Goal: Book appointment/travel/reservation

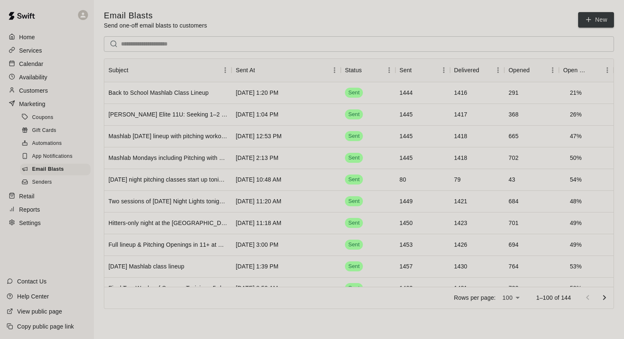
click at [43, 89] on p "Customers" at bounding box center [33, 90] width 29 height 8
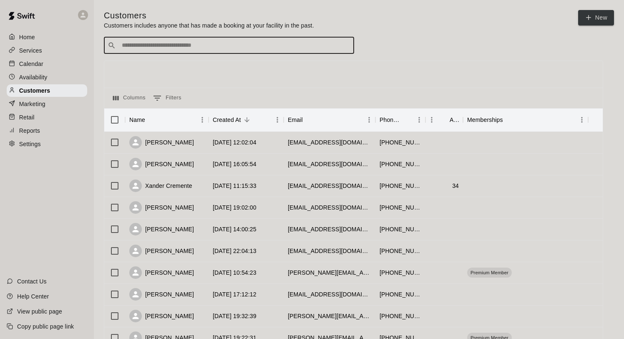
click at [157, 43] on input "Search customers by name or email" at bounding box center [234, 45] width 231 height 8
type input "******"
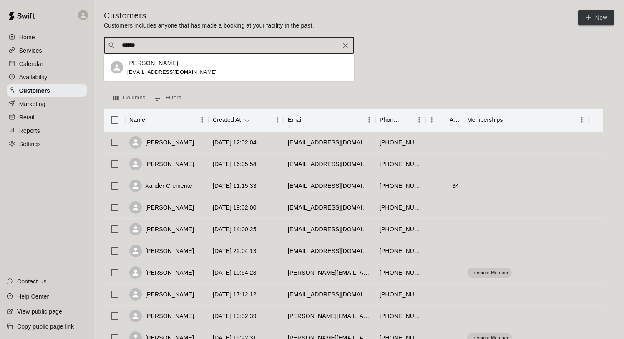
click at [150, 72] on span "[EMAIL_ADDRESS][DOMAIN_NAME]" at bounding box center [172, 72] width 90 height 6
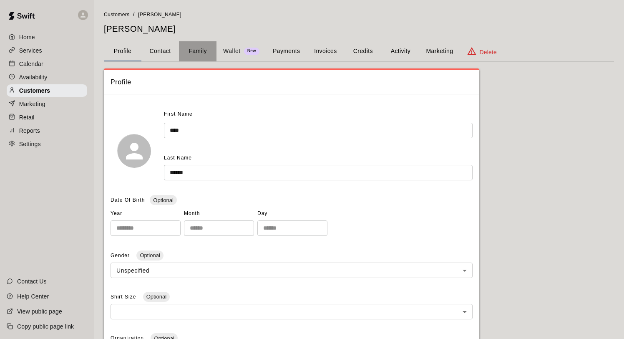
click at [194, 53] on button "Family" at bounding box center [198, 51] width 38 height 20
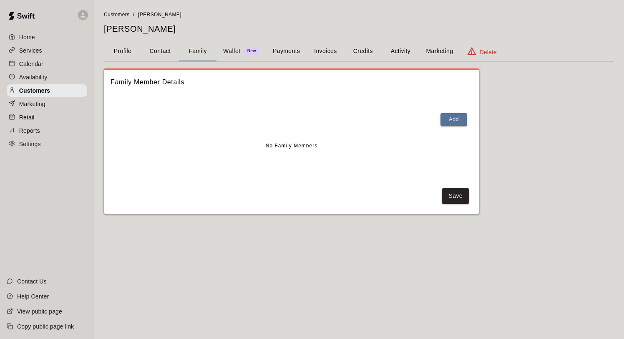
click at [232, 49] on p "Wallet" at bounding box center [232, 51] width 18 height 9
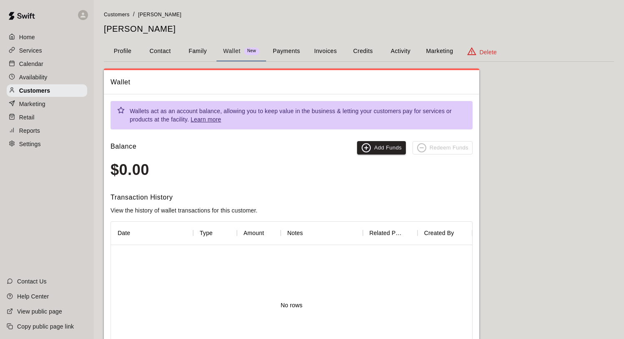
click at [287, 51] on button "Payments" at bounding box center [286, 51] width 40 height 20
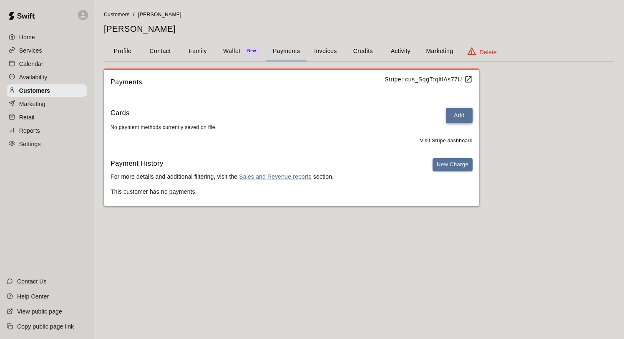
click at [451, 113] on button "Add" at bounding box center [459, 115] width 27 height 15
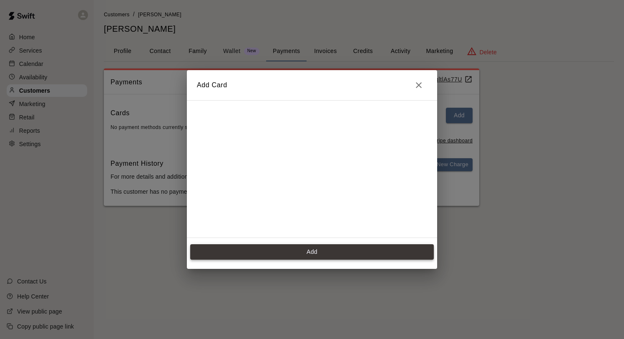
scroll to position [149, 0]
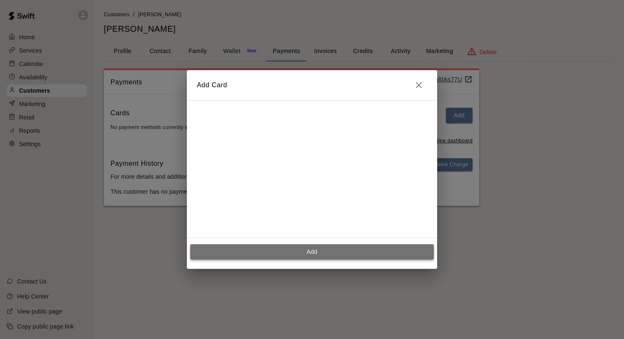
click at [323, 250] on button "Add" at bounding box center [312, 251] width 244 height 15
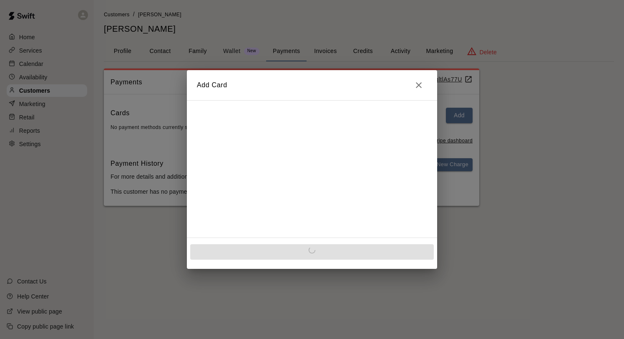
scroll to position [0, 0]
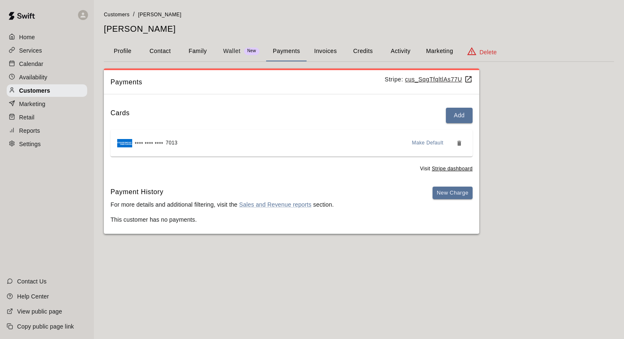
click at [408, 51] on button "Activity" at bounding box center [401, 51] width 38 height 20
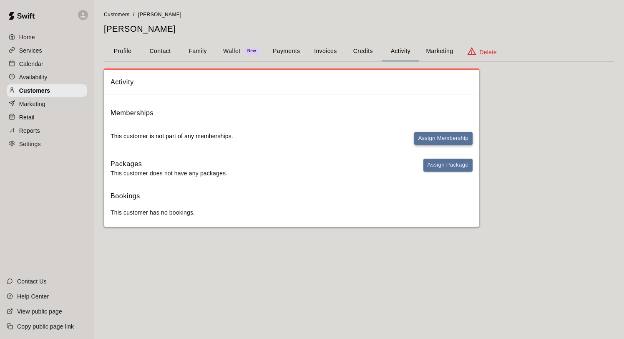
click at [429, 140] on button "Assign Membership" at bounding box center [443, 138] width 58 height 13
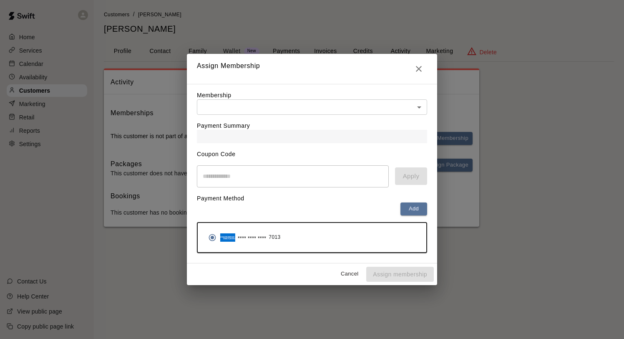
click at [296, 118] on div "Payment Summary" at bounding box center [312, 129] width 230 height 28
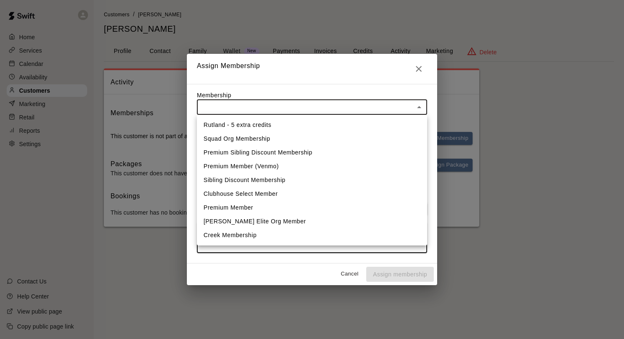
click at [278, 104] on body "Home Services Calendar Availability Customers Marketing Retail Reports Settings…" at bounding box center [312, 121] width 624 height 243
click at [263, 205] on li "Premium Member" at bounding box center [312, 208] width 230 height 14
type input "**********"
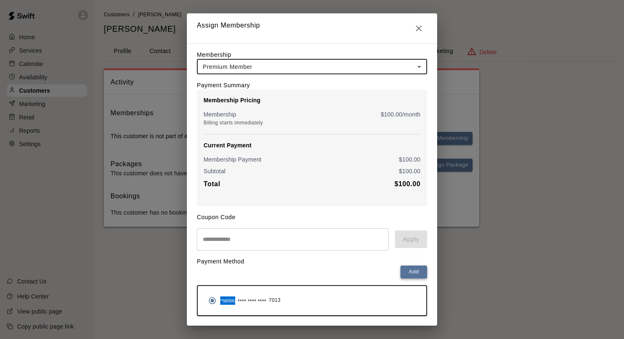
click at [412, 271] on button "Add" at bounding box center [413, 271] width 27 height 13
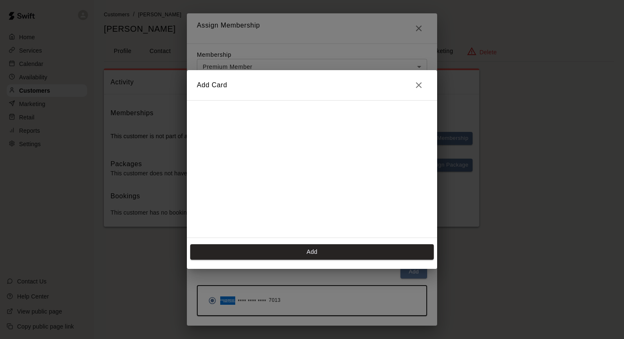
click at [420, 84] on icon "Close" at bounding box center [419, 85] width 10 height 10
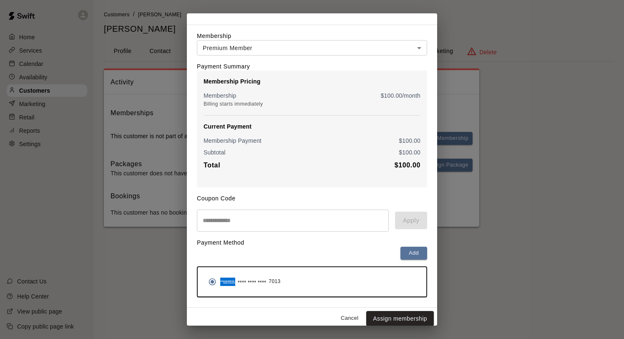
scroll to position [23, 0]
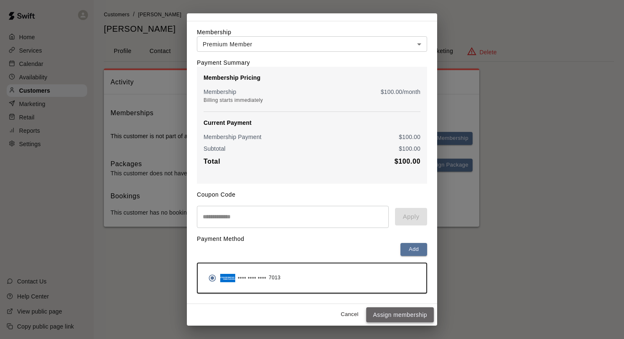
click at [396, 313] on button "Assign membership" at bounding box center [400, 314] width 68 height 15
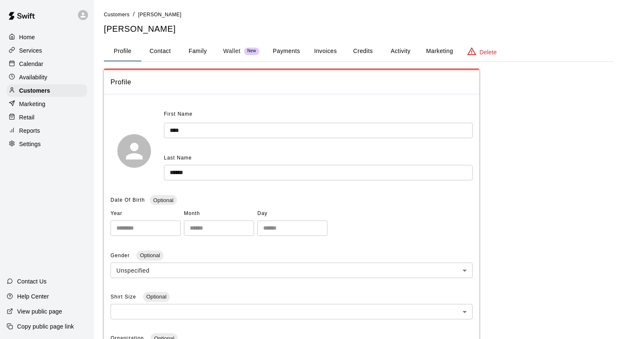
click at [394, 54] on button "Activity" at bounding box center [401, 51] width 38 height 20
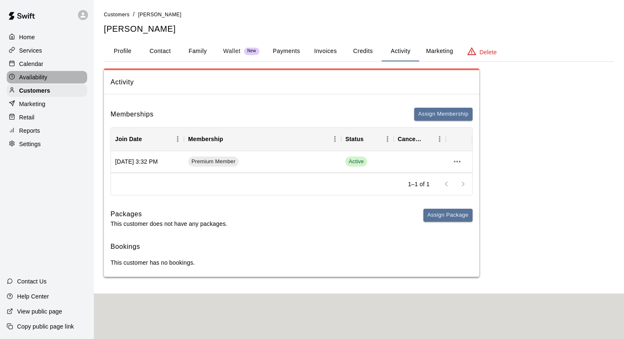
click at [45, 78] on p "Availability" at bounding box center [33, 77] width 28 height 8
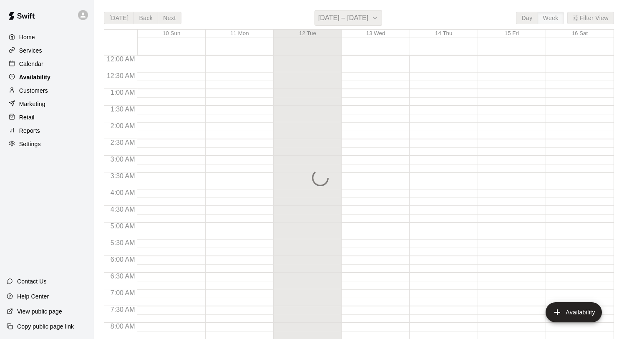
scroll to position [508, 0]
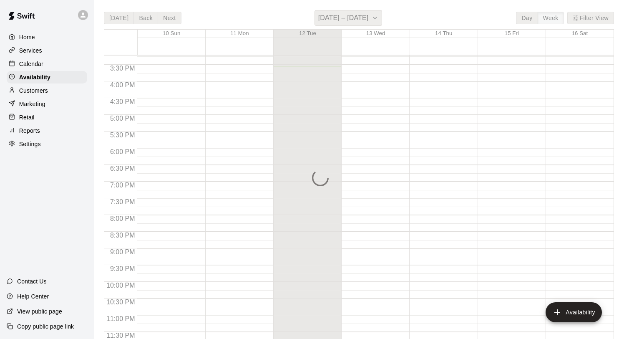
click at [36, 62] on p "Calendar" at bounding box center [31, 64] width 24 height 8
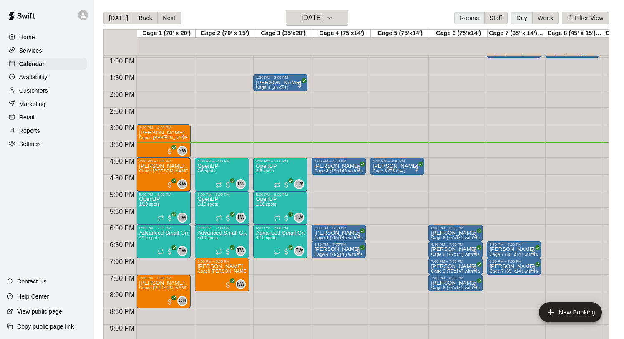
scroll to position [425, 0]
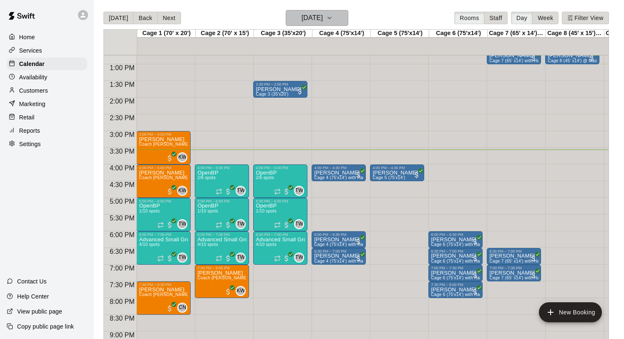
click at [323, 20] on h6 "Tuesday Aug 12" at bounding box center [312, 18] width 21 height 12
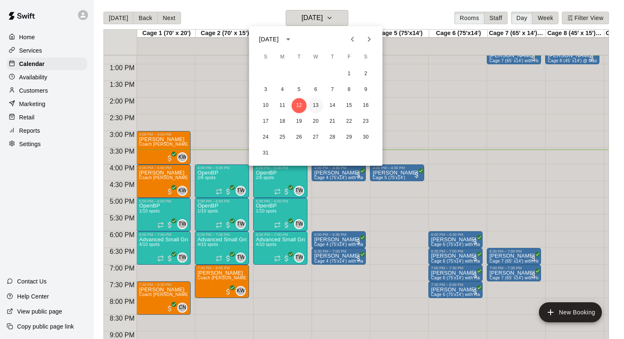
click at [314, 105] on button "13" at bounding box center [315, 105] width 15 height 15
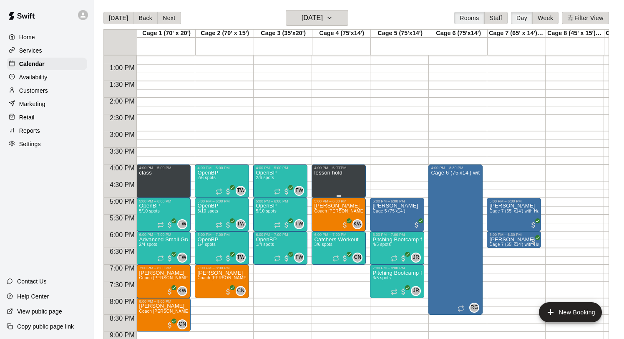
click at [345, 180] on div "lesson hold" at bounding box center [338, 339] width 49 height 339
click at [325, 201] on icon "delete" at bounding box center [323, 199] width 6 height 8
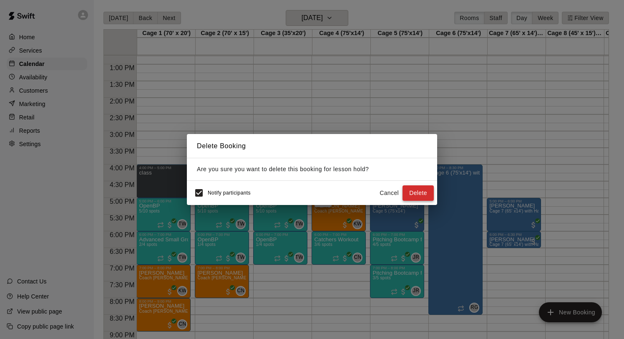
click at [417, 196] on button "Delete" at bounding box center [417, 192] width 31 height 15
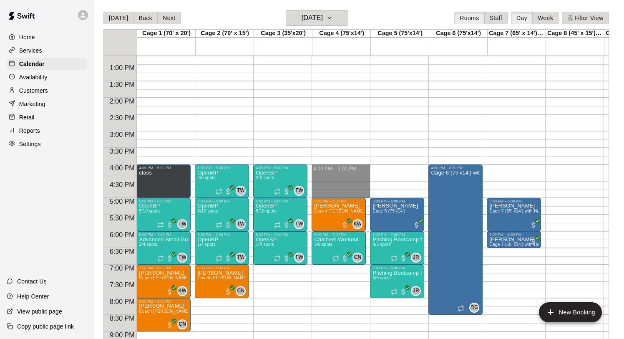
drag, startPoint x: 333, startPoint y: 168, endPoint x: 332, endPoint y: 192, distance: 24.6
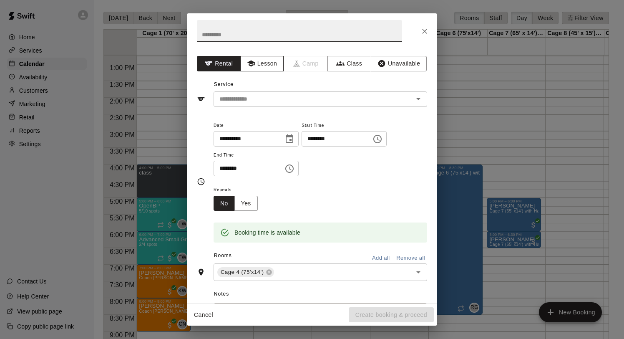
click at [264, 63] on button "Lesson" at bounding box center [262, 63] width 44 height 15
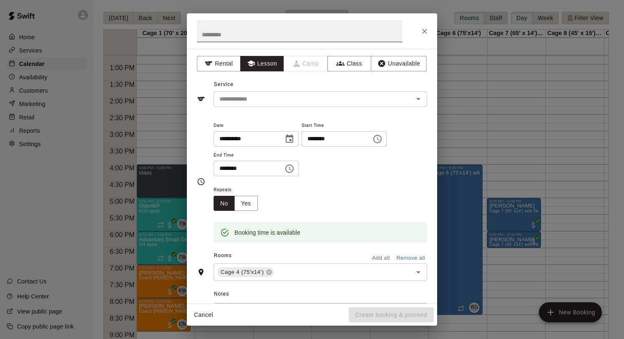
click at [232, 33] on input "text" at bounding box center [299, 31] width 205 height 22
type input "******"
click at [239, 98] on input "text" at bounding box center [308, 99] width 184 height 10
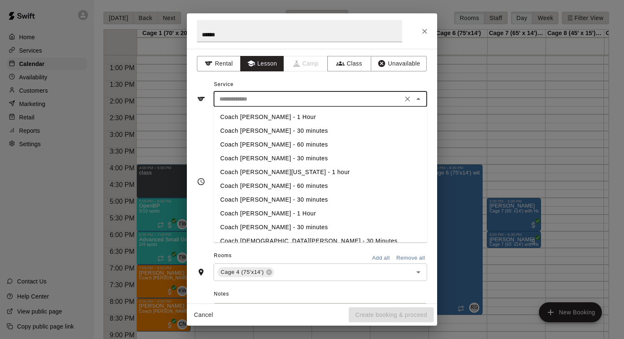
click at [267, 173] on li "Coach Kelan Washington - 1 hour" at bounding box center [321, 172] width 214 height 14
type input "**********"
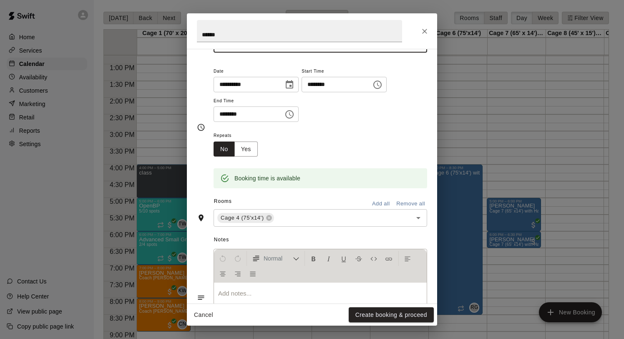
scroll to position [68, 0]
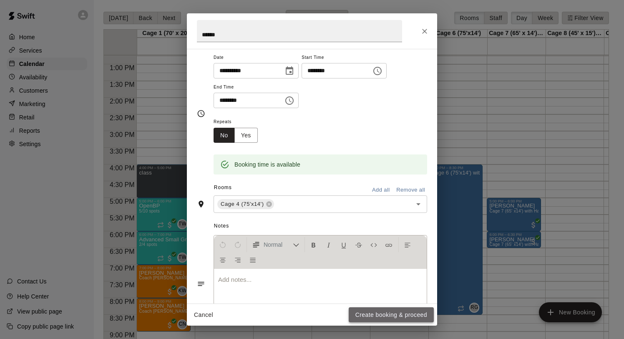
click at [359, 309] on button "Create booking & proceed" at bounding box center [391, 314] width 85 height 15
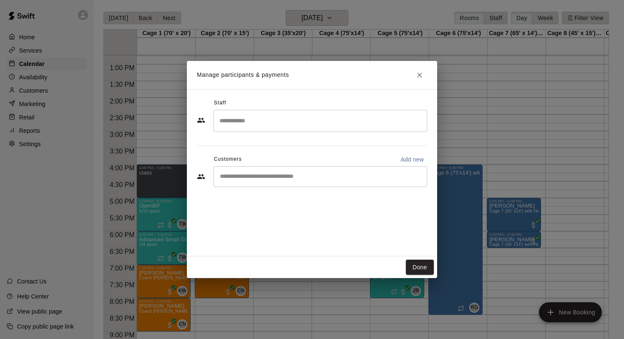
click at [284, 120] on input "Search staff" at bounding box center [320, 120] width 206 height 15
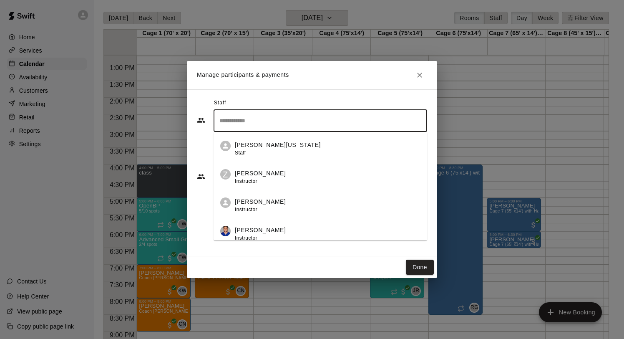
click at [279, 141] on p "Kelan Washington" at bounding box center [278, 145] width 86 height 9
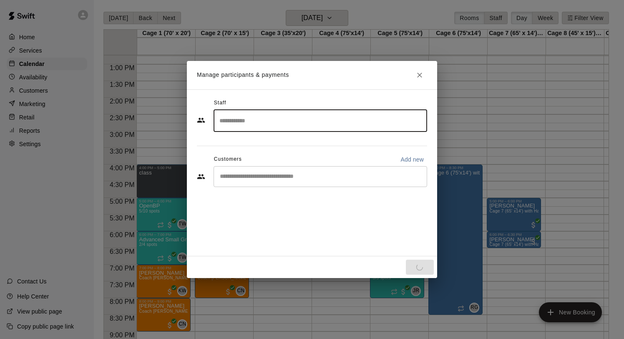
click at [310, 182] on div "​" at bounding box center [321, 176] width 214 height 21
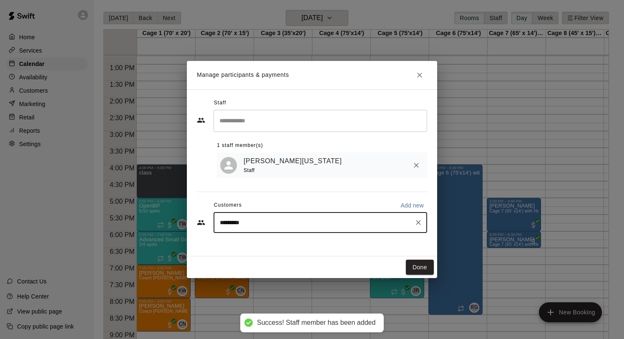
type input "**********"
click at [265, 244] on p "[PERSON_NAME]" at bounding box center [262, 242] width 51 height 9
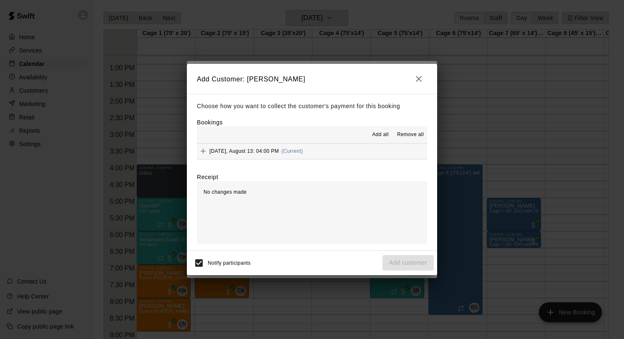
click at [279, 150] on span "Wednesday, August 13: 04:00 PM" at bounding box center [244, 151] width 70 height 6
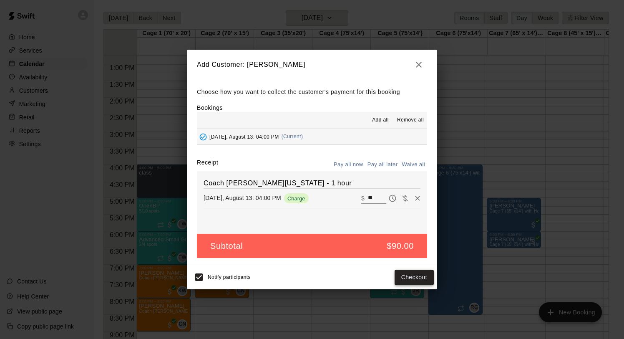
click at [418, 276] on button "Checkout" at bounding box center [414, 276] width 39 height 15
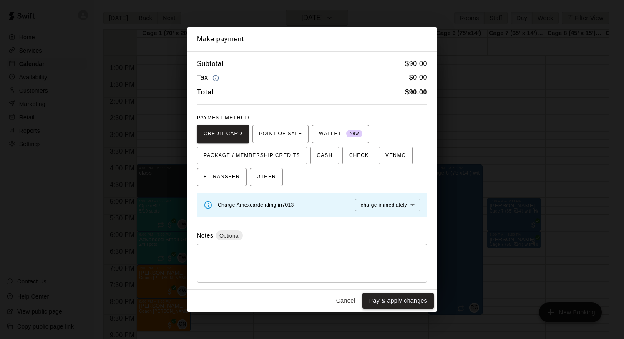
click at [393, 297] on button "Pay & apply changes" at bounding box center [397, 300] width 71 height 15
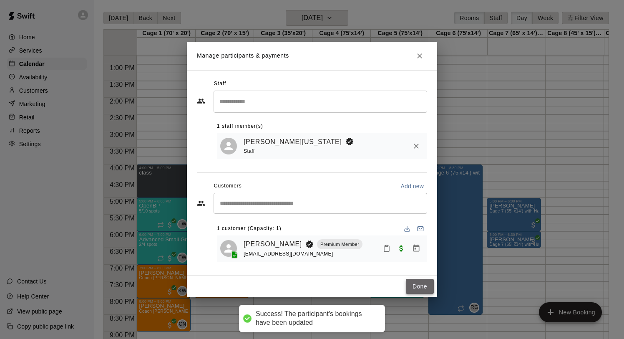
click at [423, 284] on button "Done" at bounding box center [420, 286] width 28 height 15
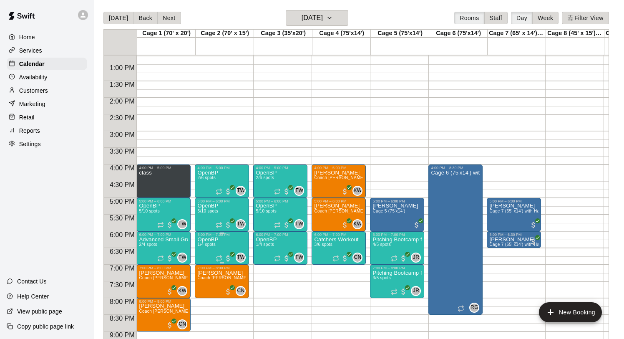
click at [218, 239] on p "OpenBP" at bounding box center [207, 239] width 21 height 0
click at [270, 91] on div at bounding box center [312, 169] width 624 height 339
click at [141, 16] on button "Back" at bounding box center [145, 18] width 25 height 13
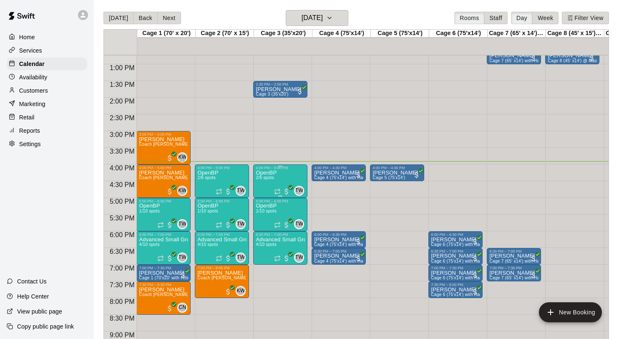
scroll to position [424, 0]
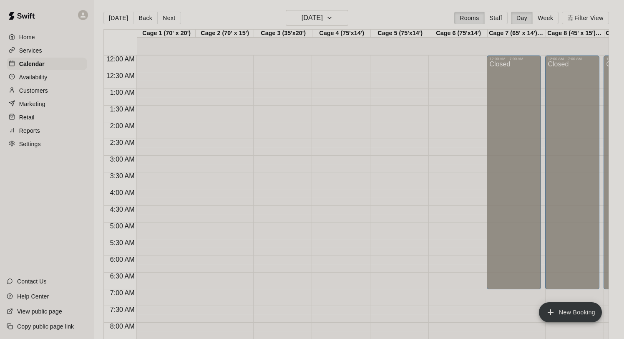
scroll to position [483, 0]
